Goal: Task Accomplishment & Management: Manage account settings

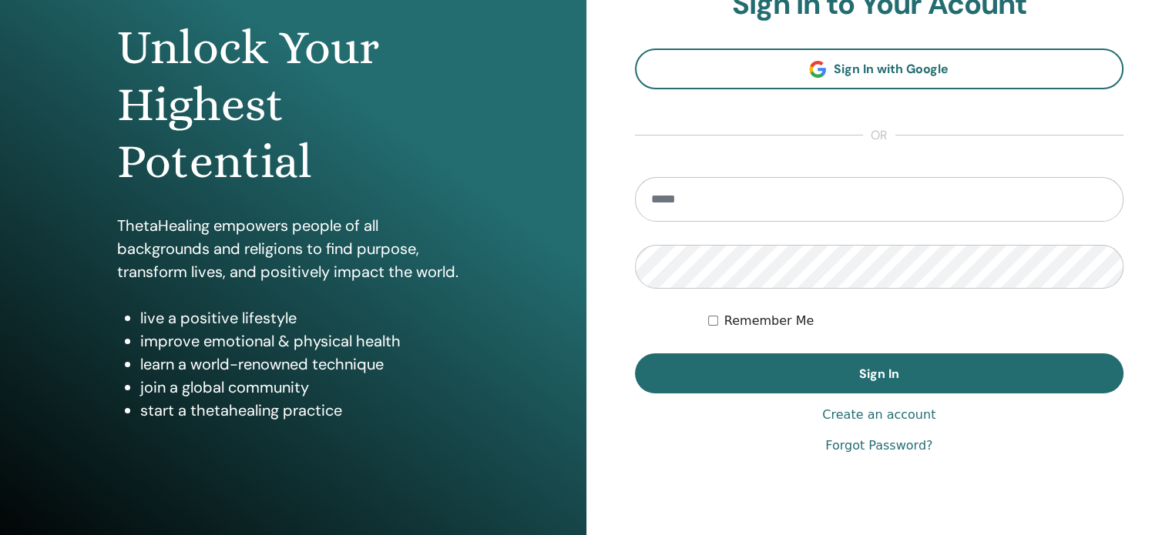
scroll to position [148, 0]
click at [733, 187] on input "email" at bounding box center [879, 200] width 489 height 45
type input "**********"
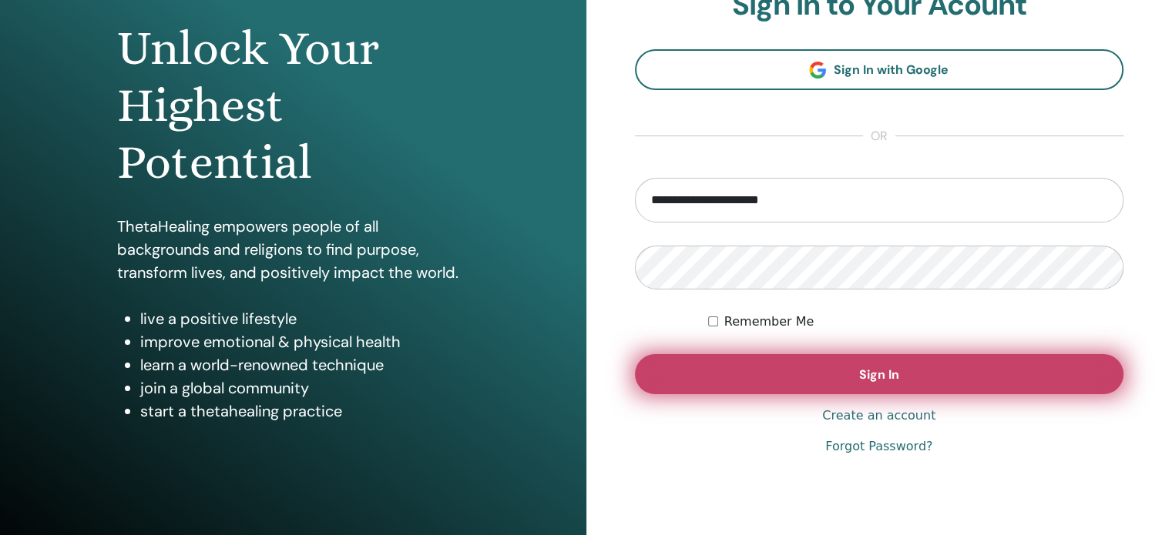
click at [773, 372] on button "Sign In" at bounding box center [879, 374] width 489 height 40
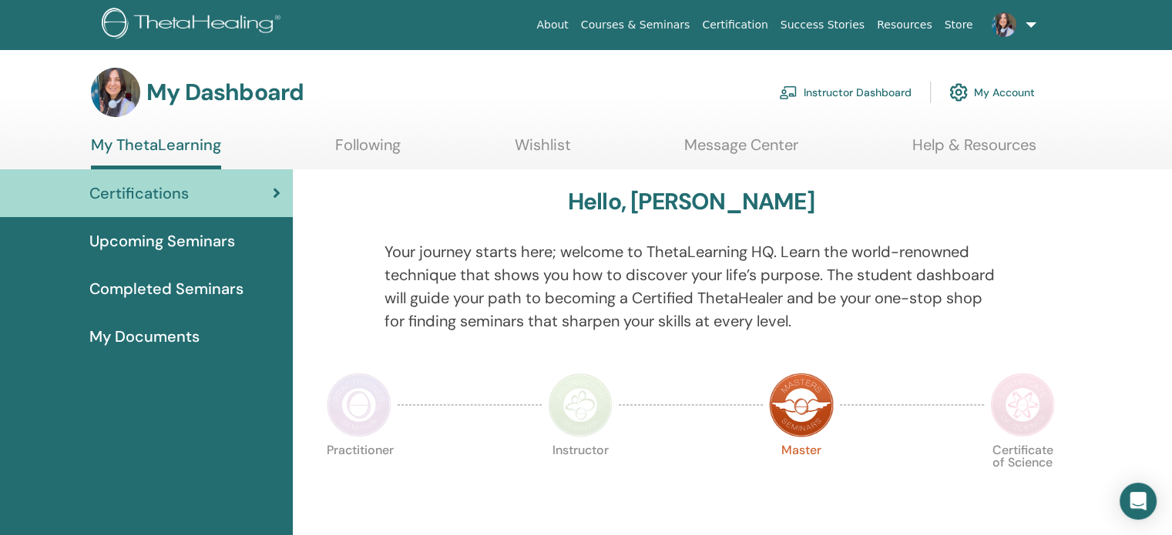
click at [845, 94] on link "Instructor Dashboard" at bounding box center [845, 92] width 132 height 34
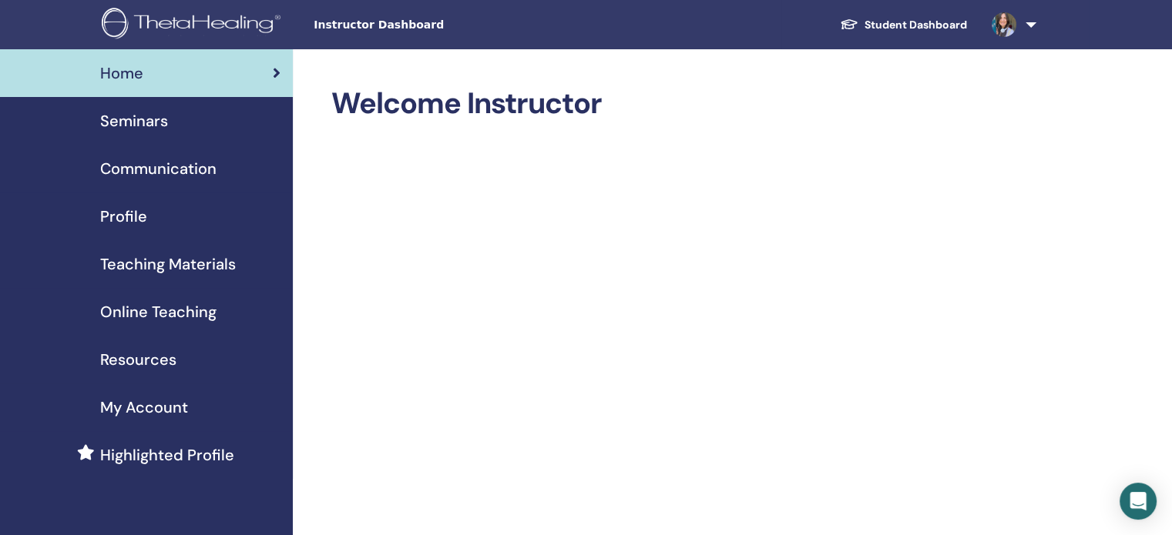
click at [120, 211] on span "Profile" at bounding box center [123, 216] width 47 height 23
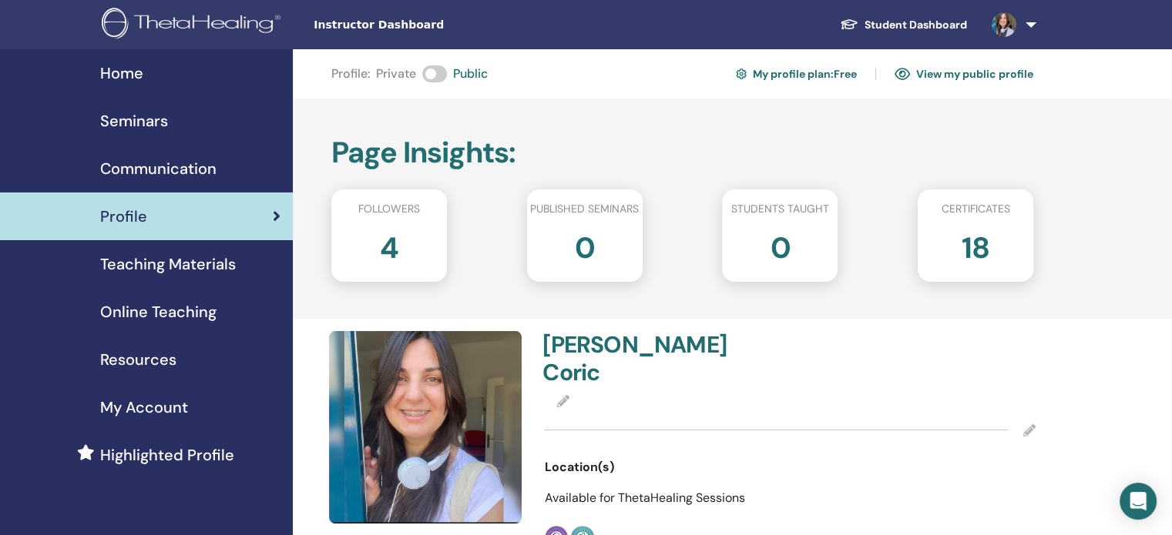
click at [962, 81] on link "View my public profile" at bounding box center [963, 74] width 139 height 25
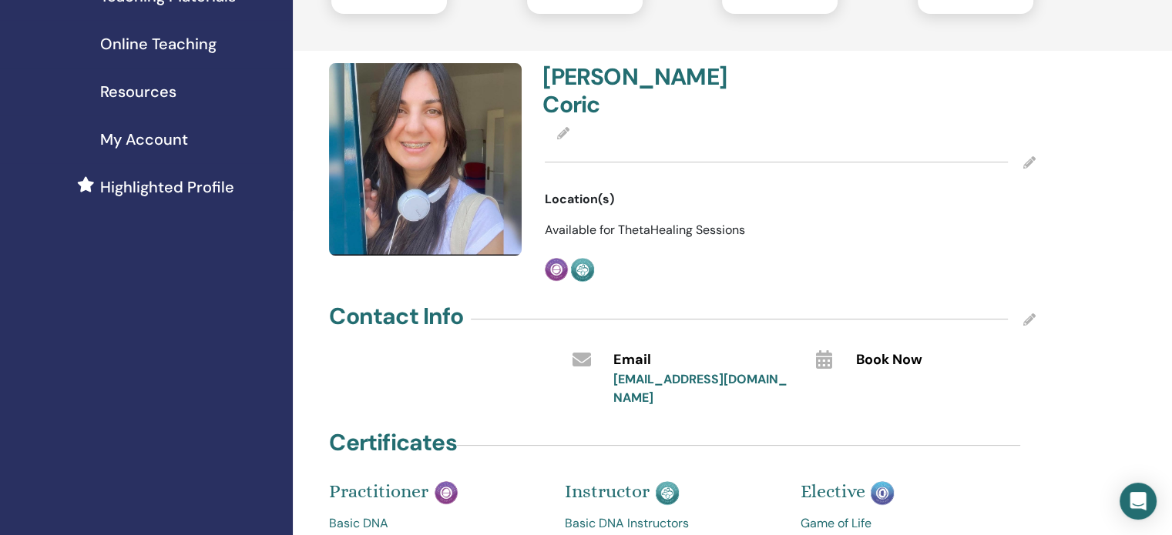
scroll to position [273, 0]
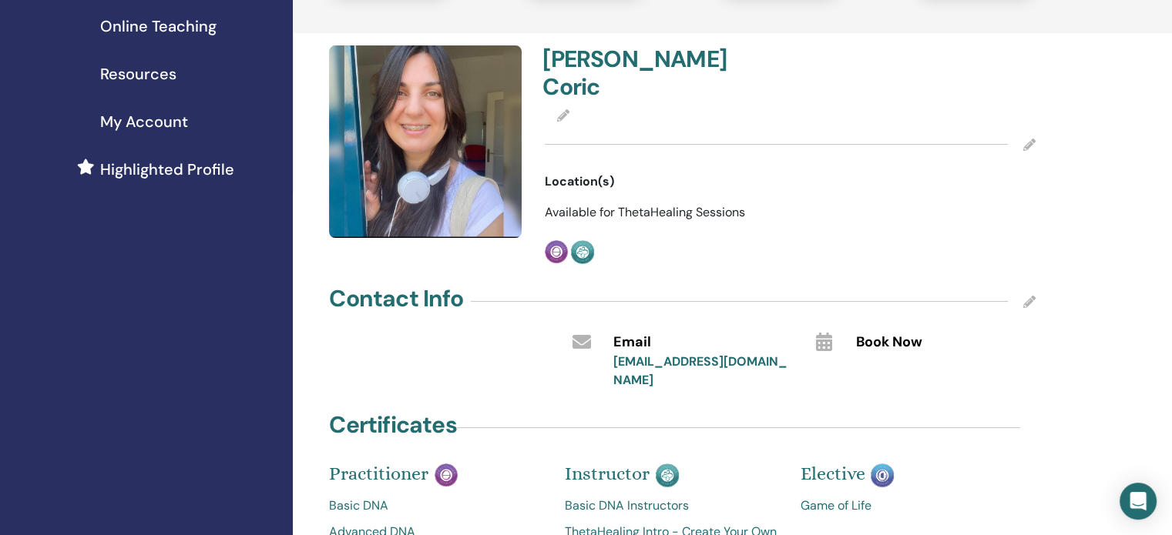
scroll to position [277, 0]
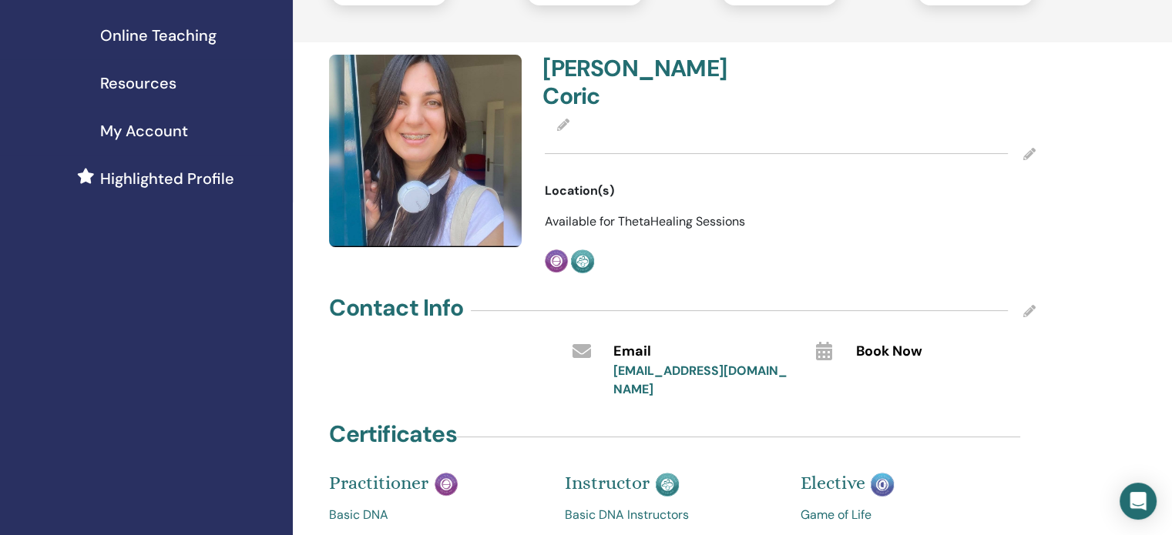
click at [1031, 148] on icon at bounding box center [1029, 154] width 12 height 12
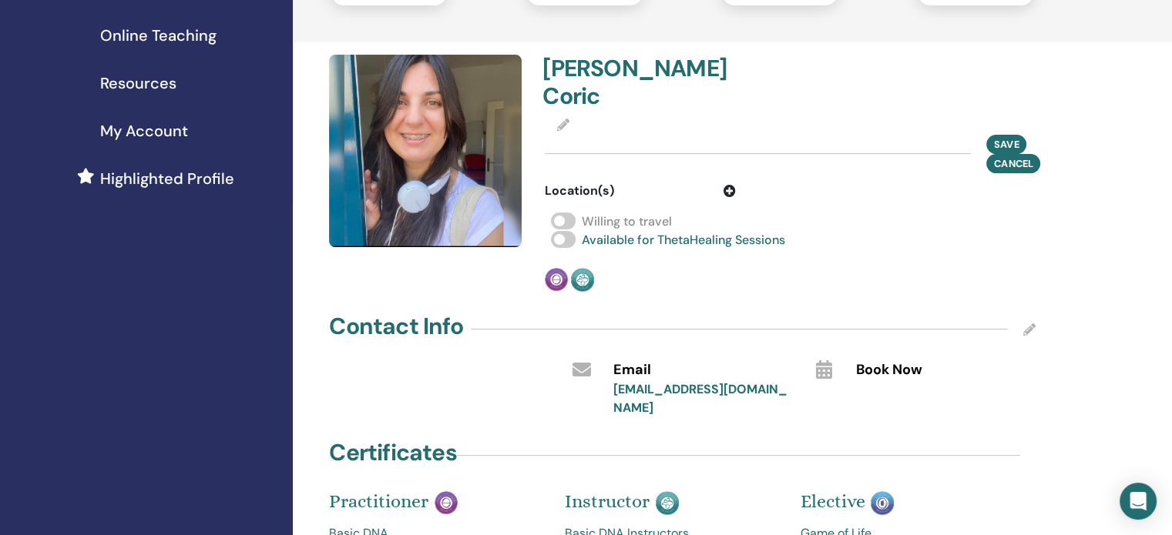
click at [565, 213] on span at bounding box center [563, 221] width 25 height 17
click at [1029, 324] on icon at bounding box center [1029, 330] width 12 height 12
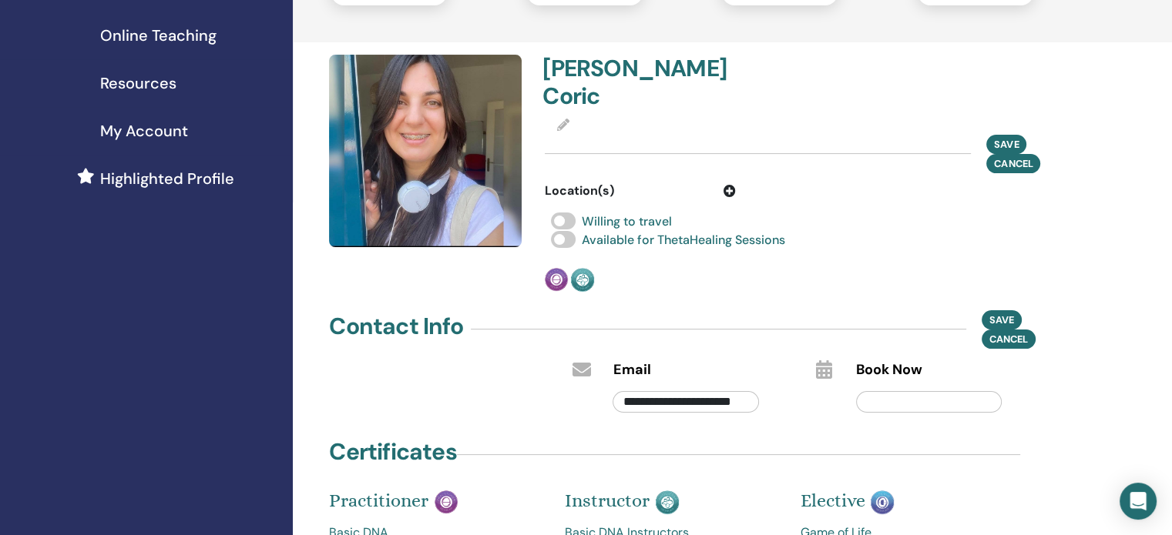
click at [728, 185] on icon at bounding box center [729, 191] width 12 height 12
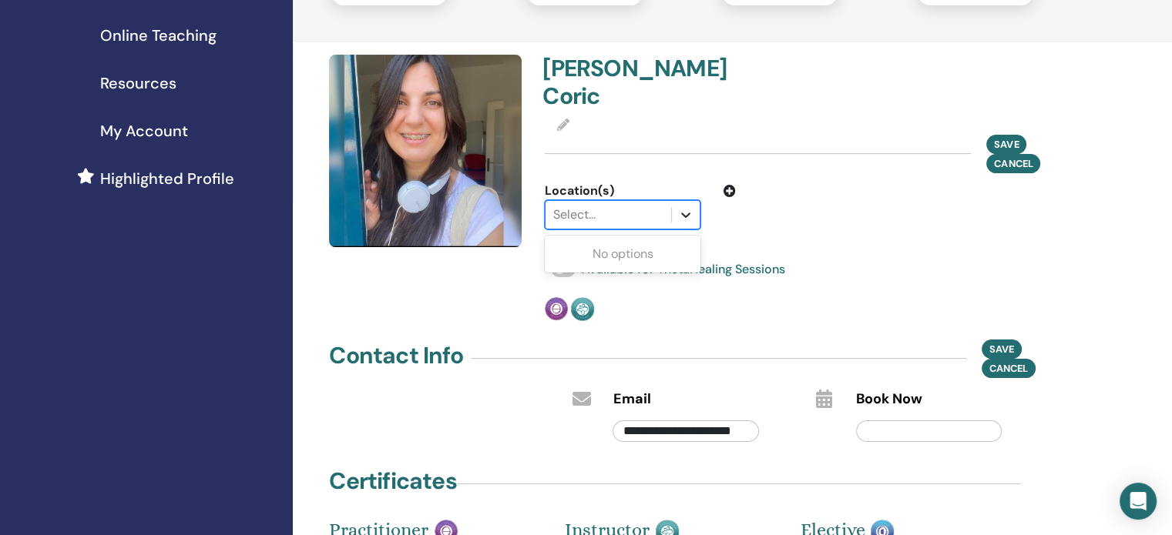
click at [689, 207] on icon at bounding box center [685, 214] width 15 height 15
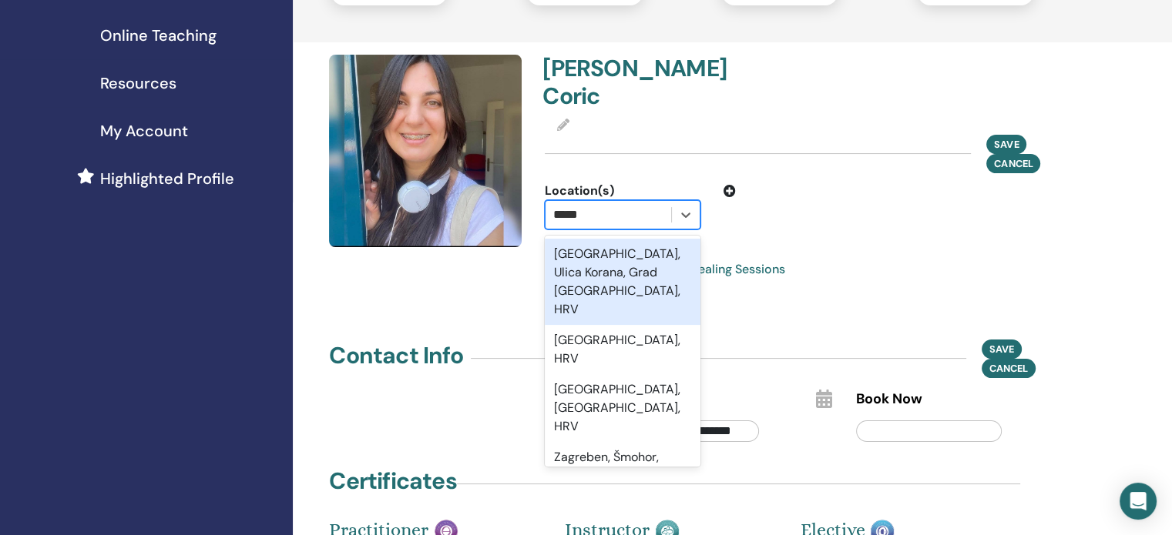
type input "******"
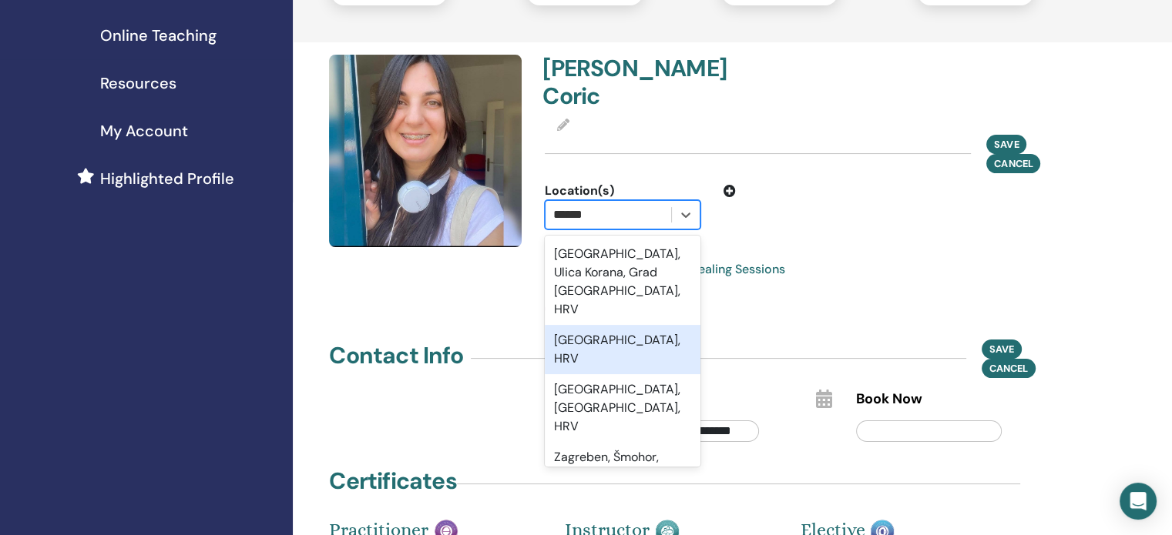
click at [591, 325] on div "Zagreb, HRV" at bounding box center [623, 349] width 156 height 49
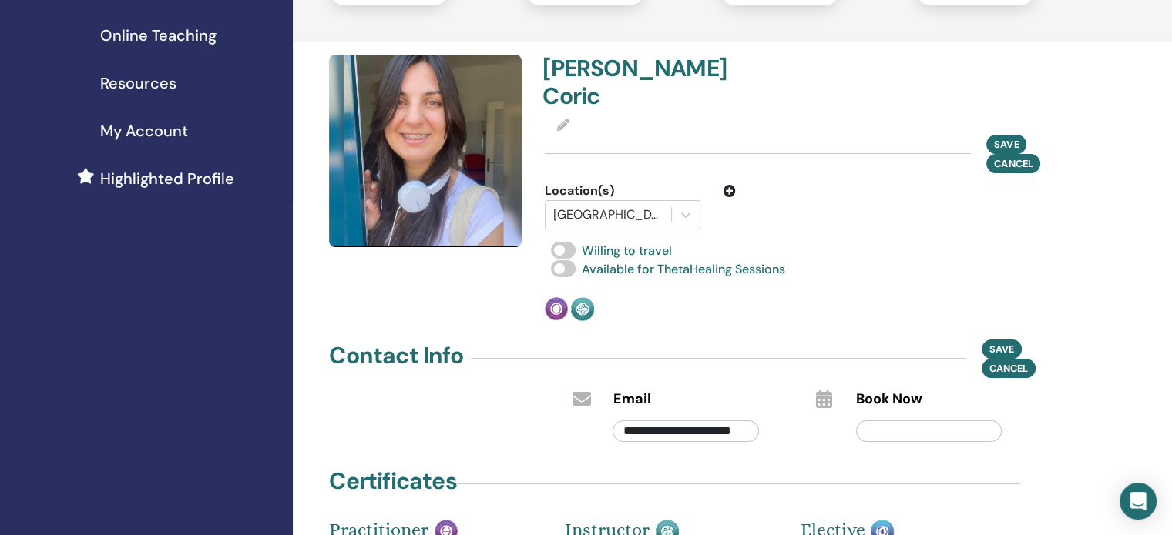
click at [920, 242] on div "Willing to travel" at bounding box center [790, 251] width 491 height 18
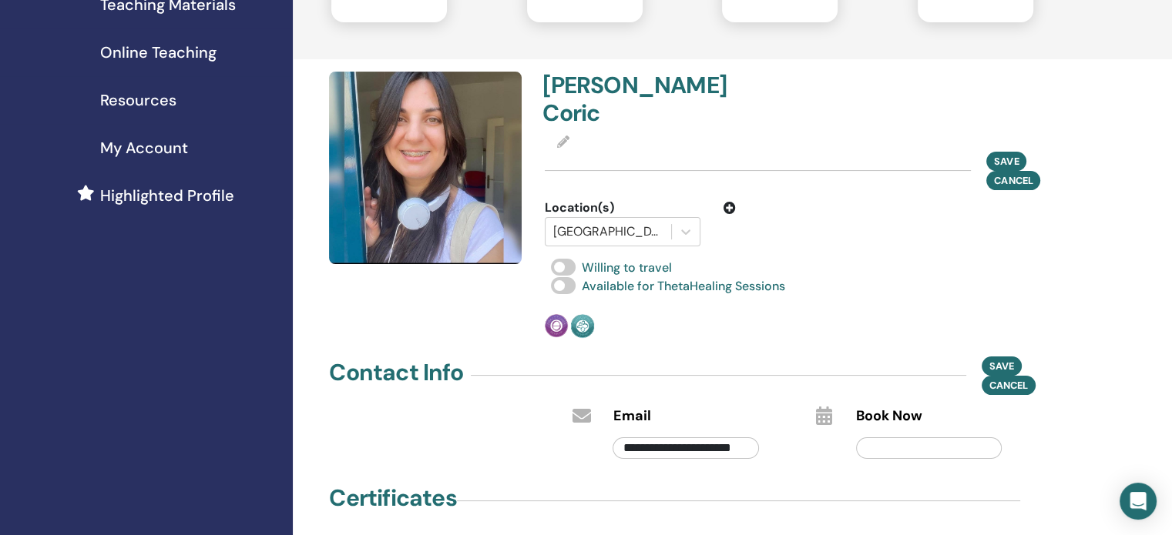
scroll to position [259, 0]
click at [1007, 153] on span "Save" at bounding box center [1006, 161] width 25 height 16
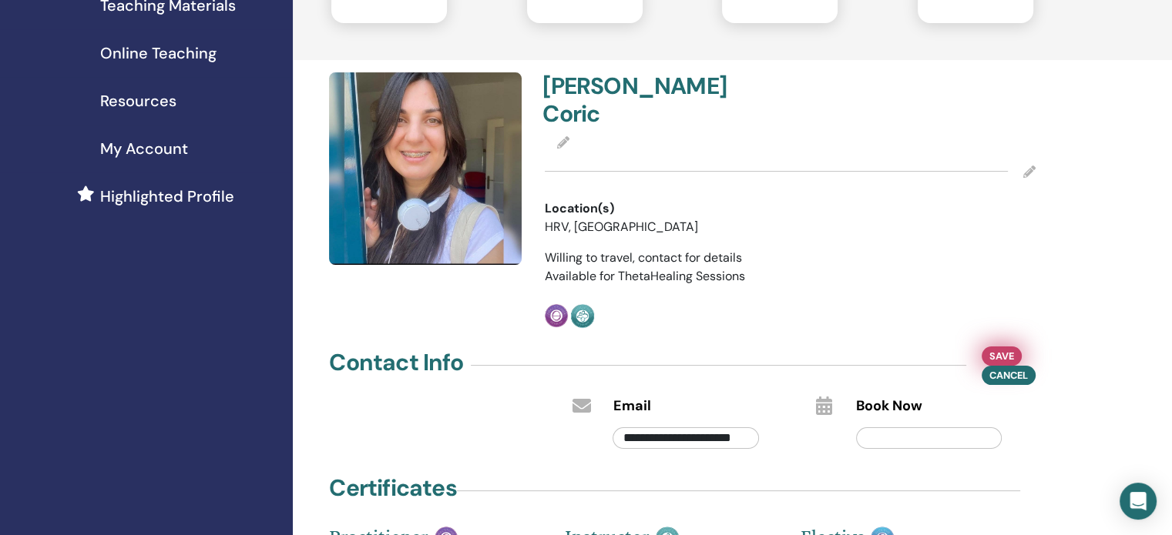
click at [1004, 348] on span "Save" at bounding box center [1001, 356] width 25 height 16
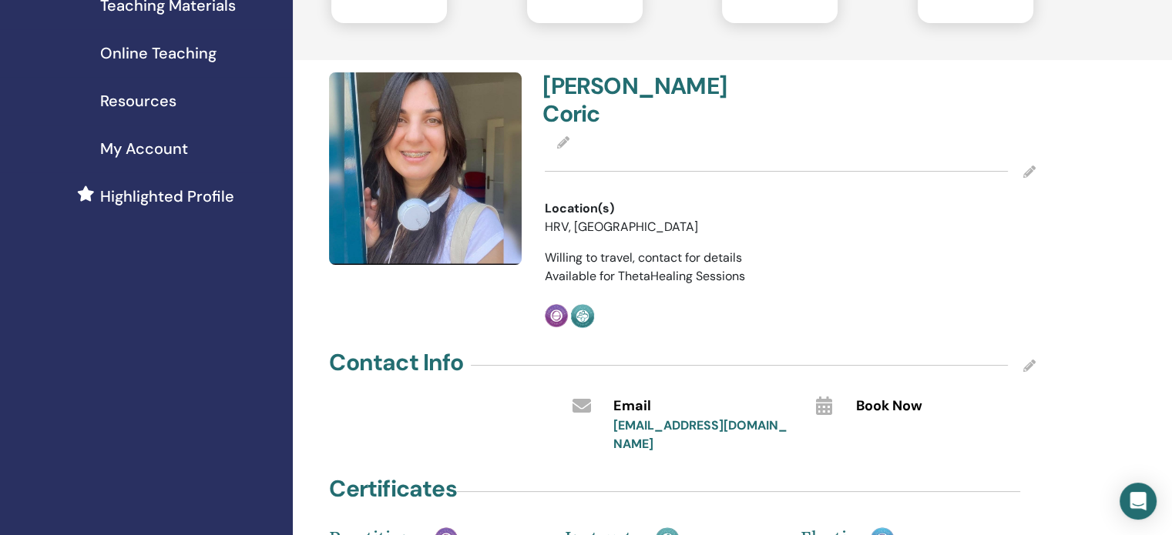
click at [565, 136] on icon at bounding box center [563, 142] width 12 height 12
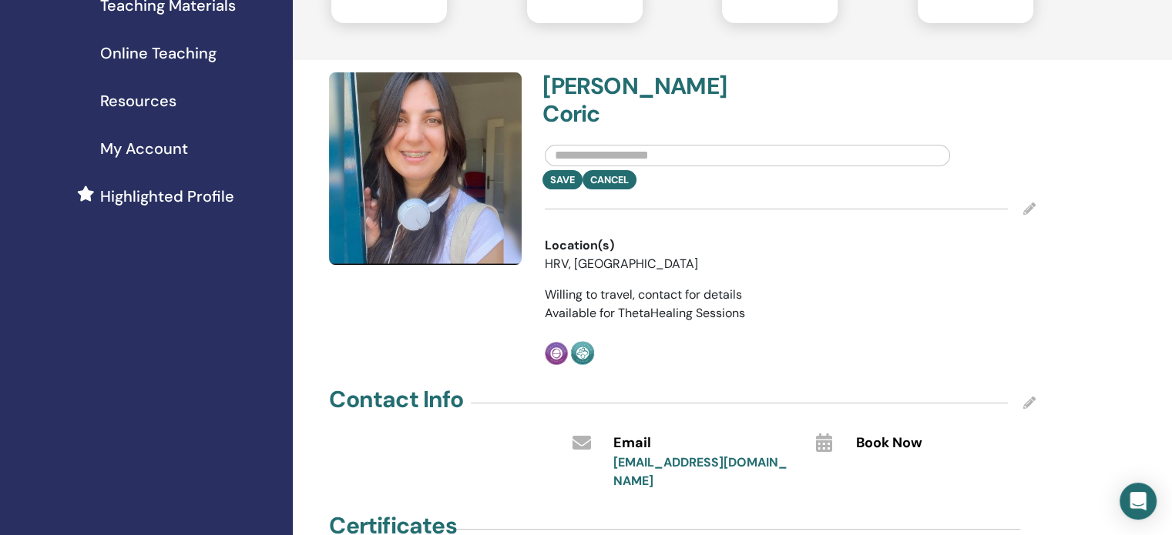
click at [598, 145] on input "text" at bounding box center [747, 156] width 405 height 22
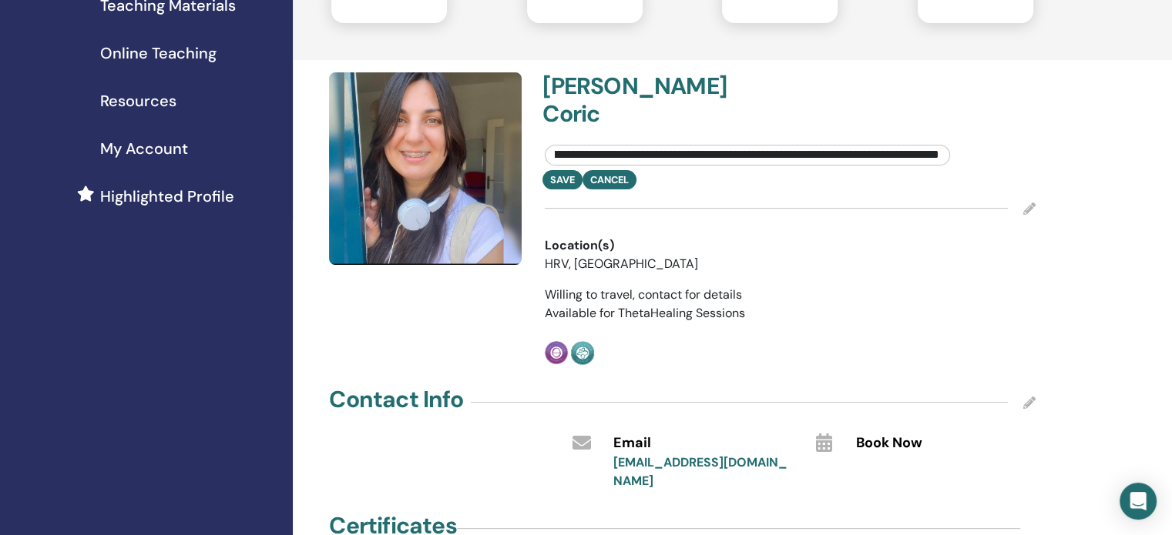
scroll to position [0, 379]
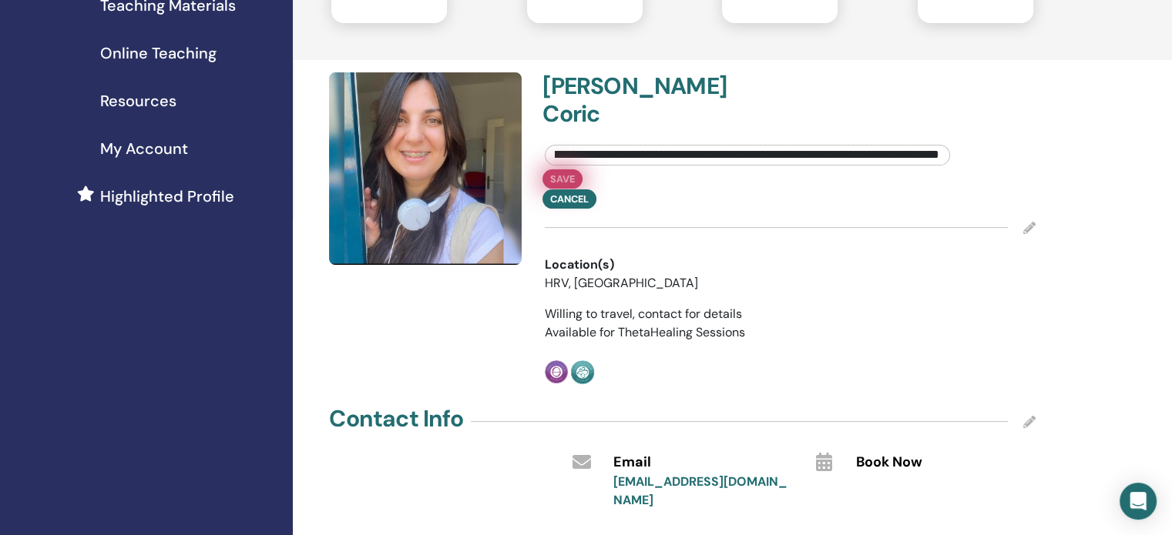
type input "**********"
click at [562, 169] on button "Save" at bounding box center [562, 178] width 40 height 19
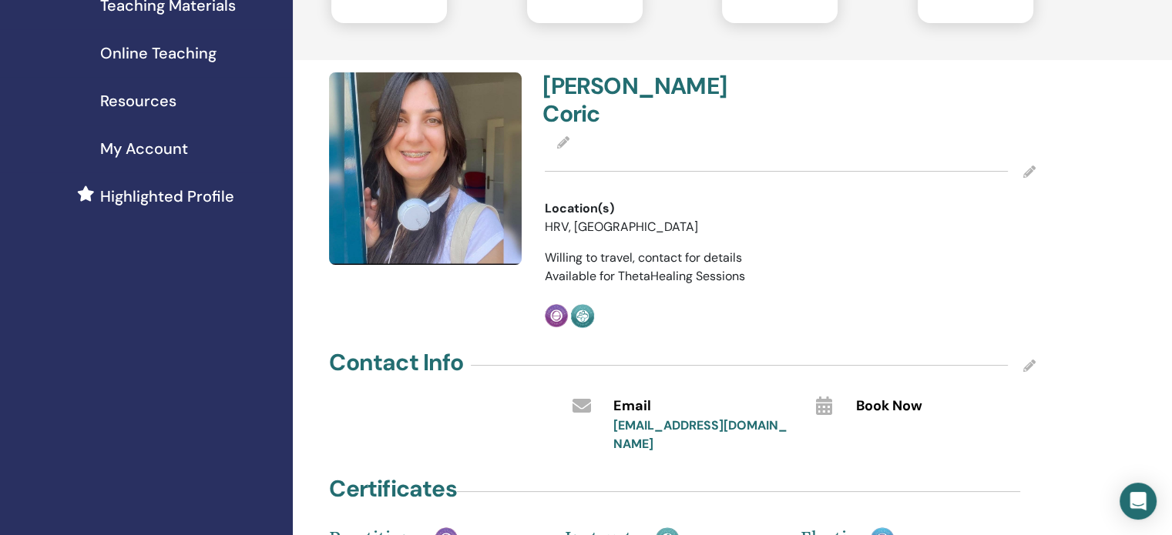
click at [564, 136] on icon at bounding box center [563, 142] width 12 height 12
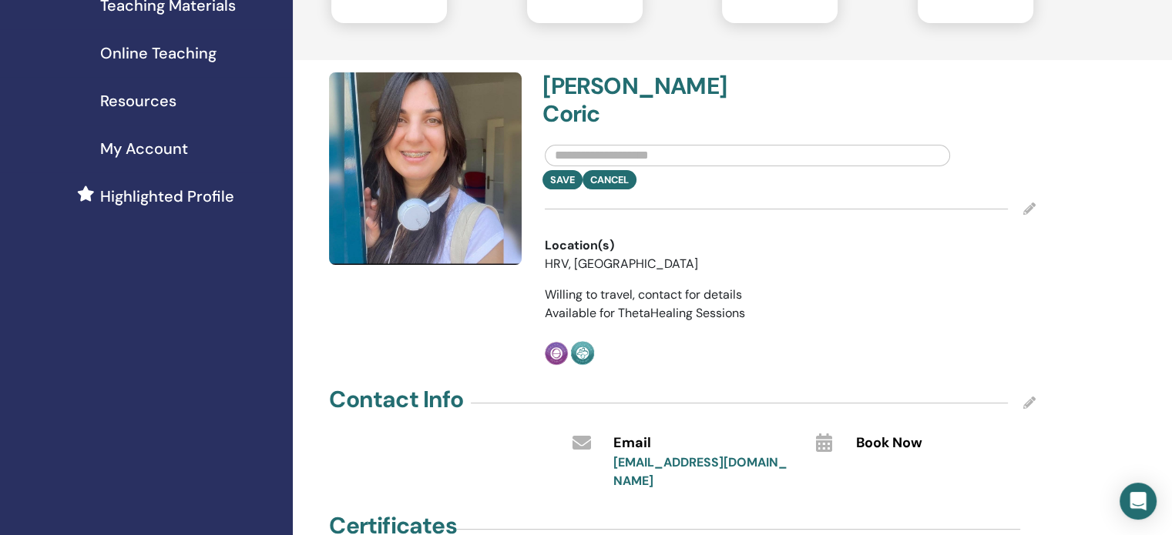
click at [585, 145] on input "text" at bounding box center [747, 156] width 405 height 22
drag, startPoint x: 842, startPoint y: 122, endPoint x: 484, endPoint y: 129, distance: 358.2
click at [484, 129] on div "**********" at bounding box center [682, 218] width 725 height 293
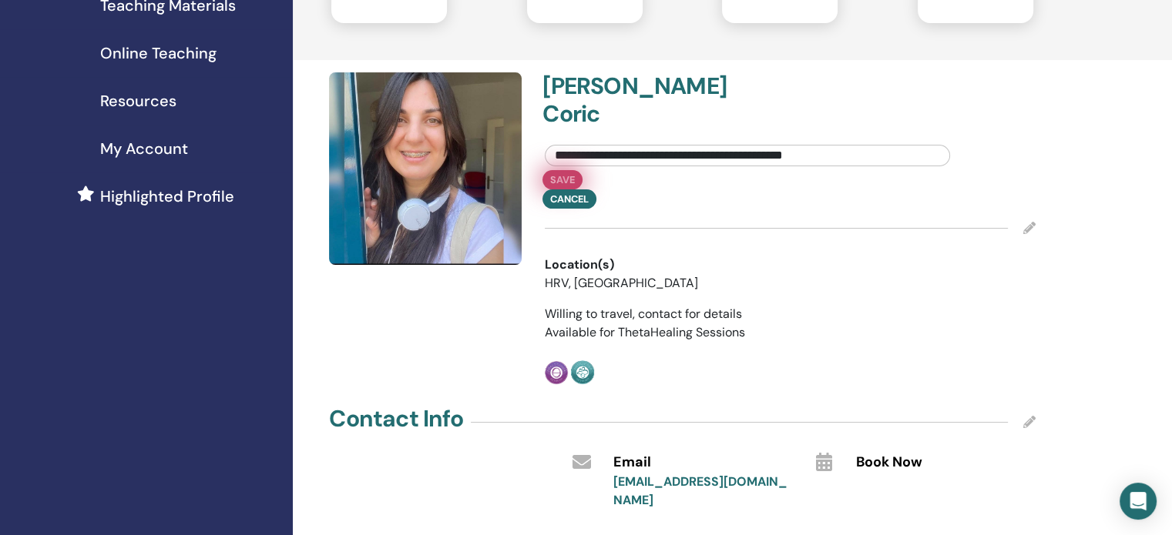
type input "**********"
click at [561, 170] on button "Save" at bounding box center [562, 179] width 40 height 19
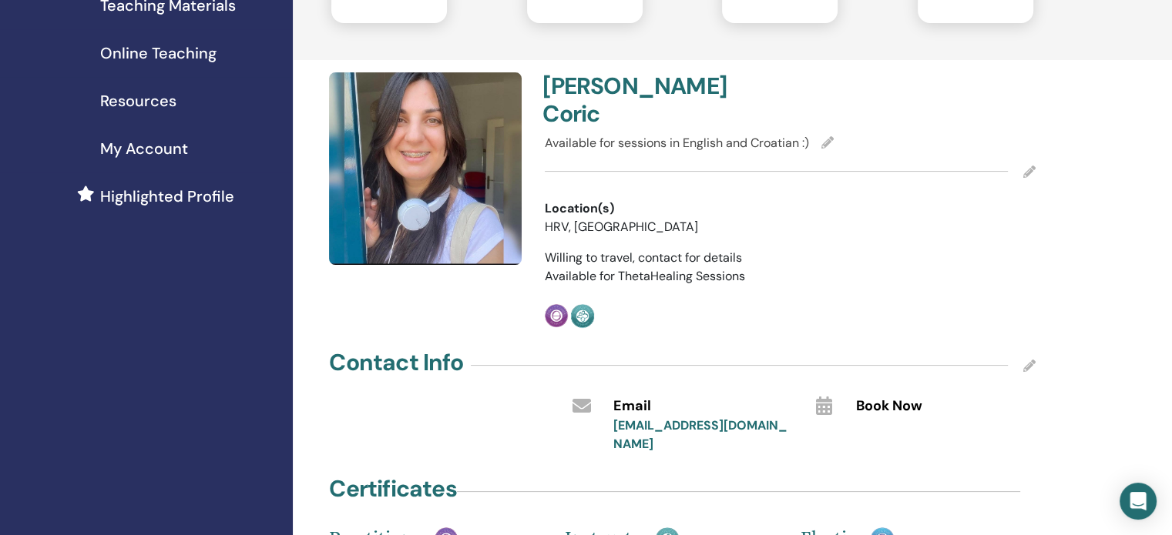
click at [1145, 216] on div "Profile : Private Public My profile plan : Free View my public profile Page Ins…" at bounding box center [732, 498] width 879 height 1416
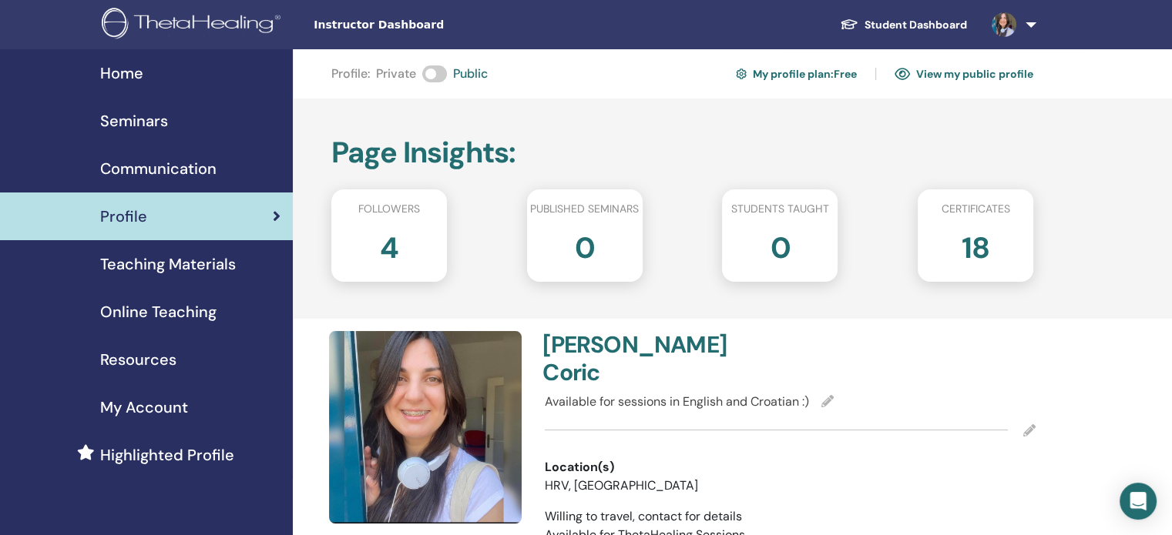
click at [388, 248] on h2 "4" at bounding box center [389, 244] width 18 height 43
click at [115, 406] on span "My Account" at bounding box center [144, 407] width 88 height 23
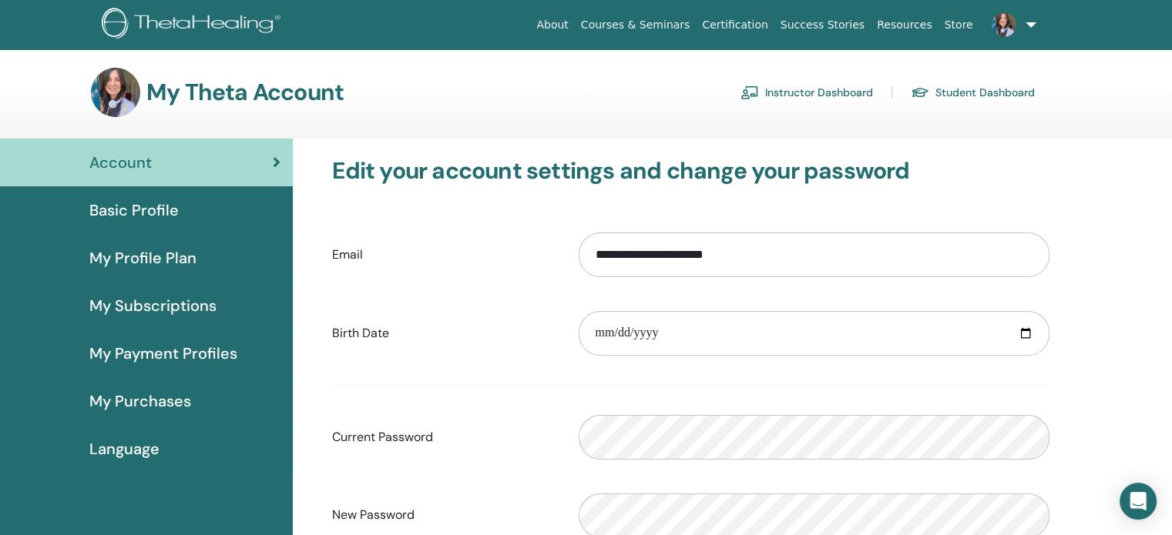
click at [142, 206] on span "Basic Profile" at bounding box center [133, 210] width 89 height 23
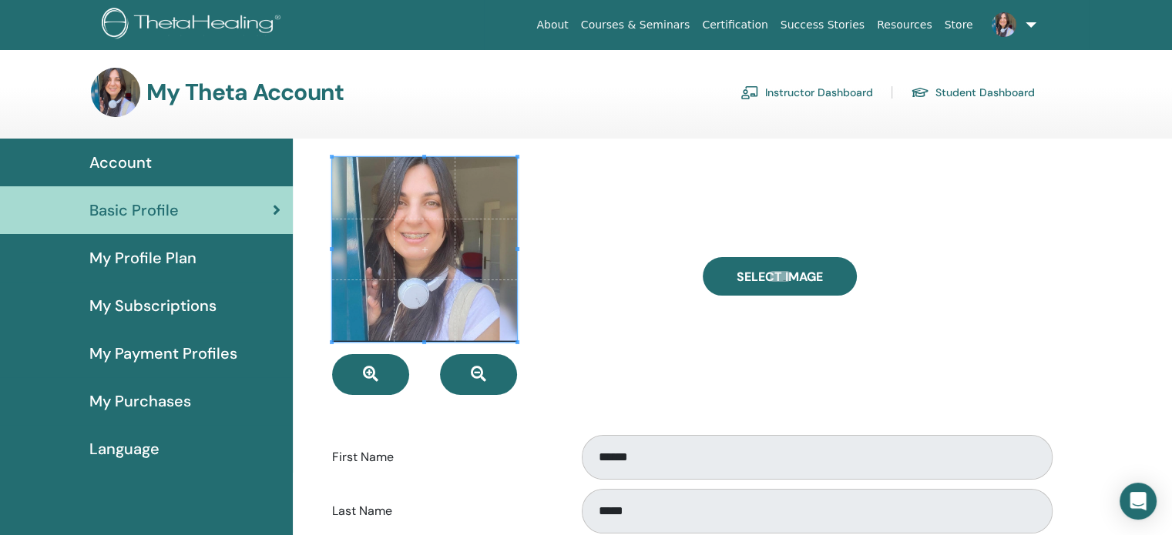
click at [176, 261] on span "My Profile Plan" at bounding box center [142, 257] width 107 height 23
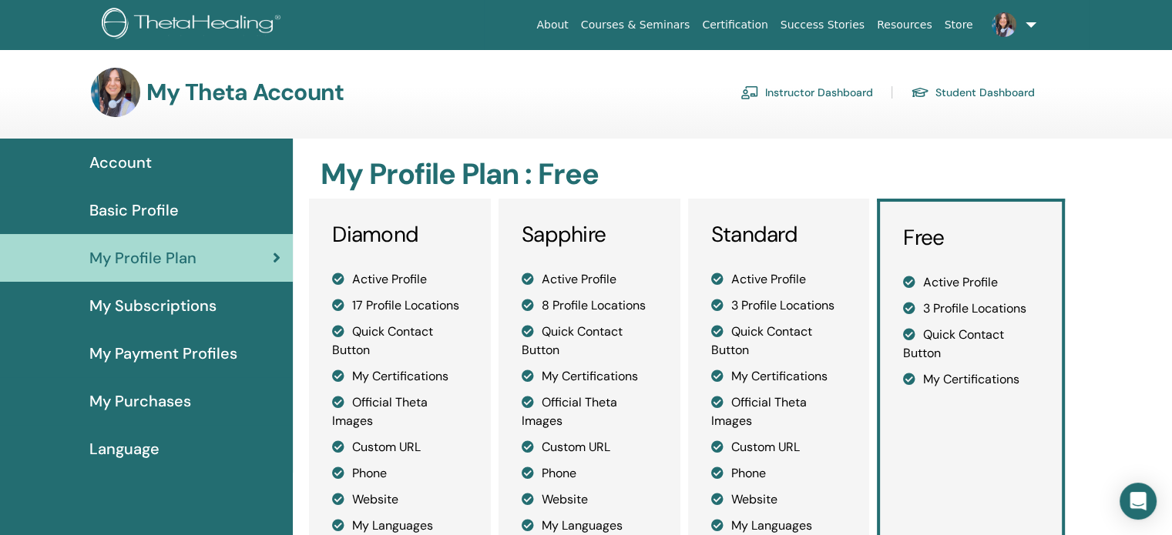
click at [139, 304] on span "My Subscriptions" at bounding box center [152, 305] width 127 height 23
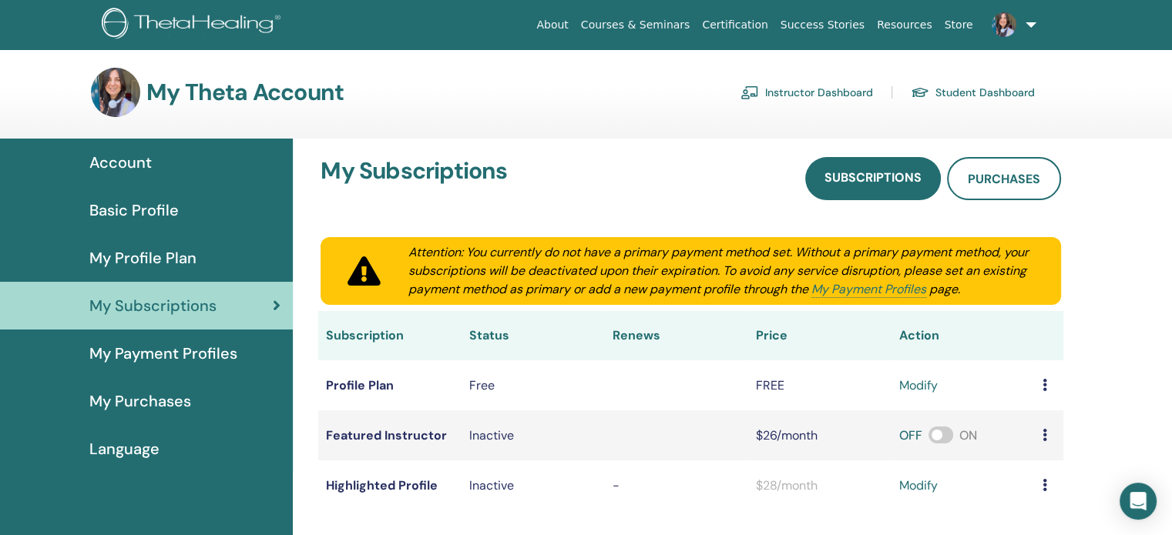
drag, startPoint x: 0, startPoint y: 0, endPoint x: 617, endPoint y: 107, distance: 626.2
click at [617, 107] on div "My Theta Account Instructor Dashboard Student Dashboard" at bounding box center [563, 92] width 944 height 49
click at [111, 82] on img at bounding box center [115, 92] width 49 height 49
click at [122, 166] on span "Account" at bounding box center [120, 162] width 62 height 23
